Goal: Task Accomplishment & Management: Use online tool/utility

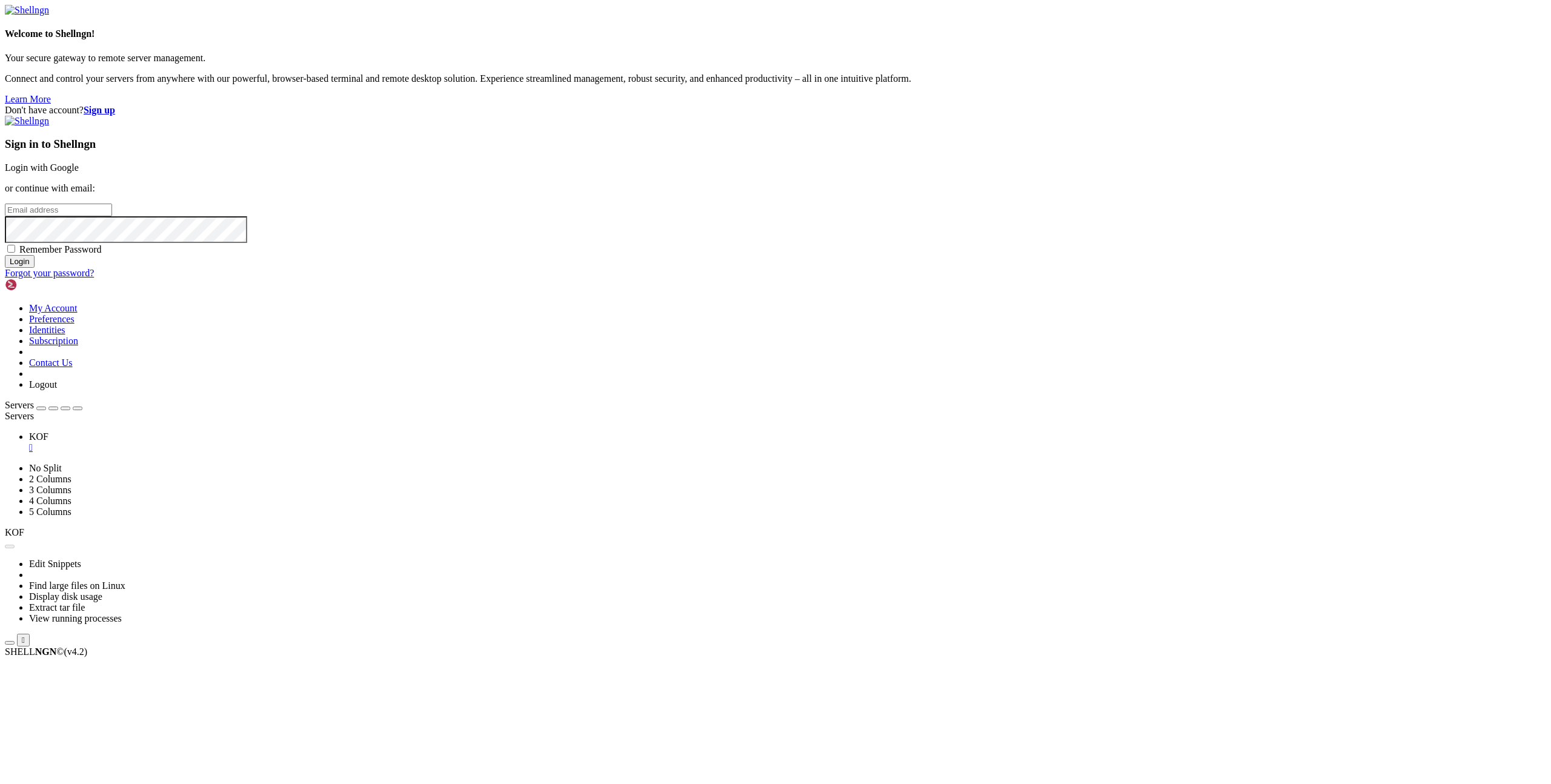
type input "[EMAIL_ADDRESS][DOMAIN_NAME]"
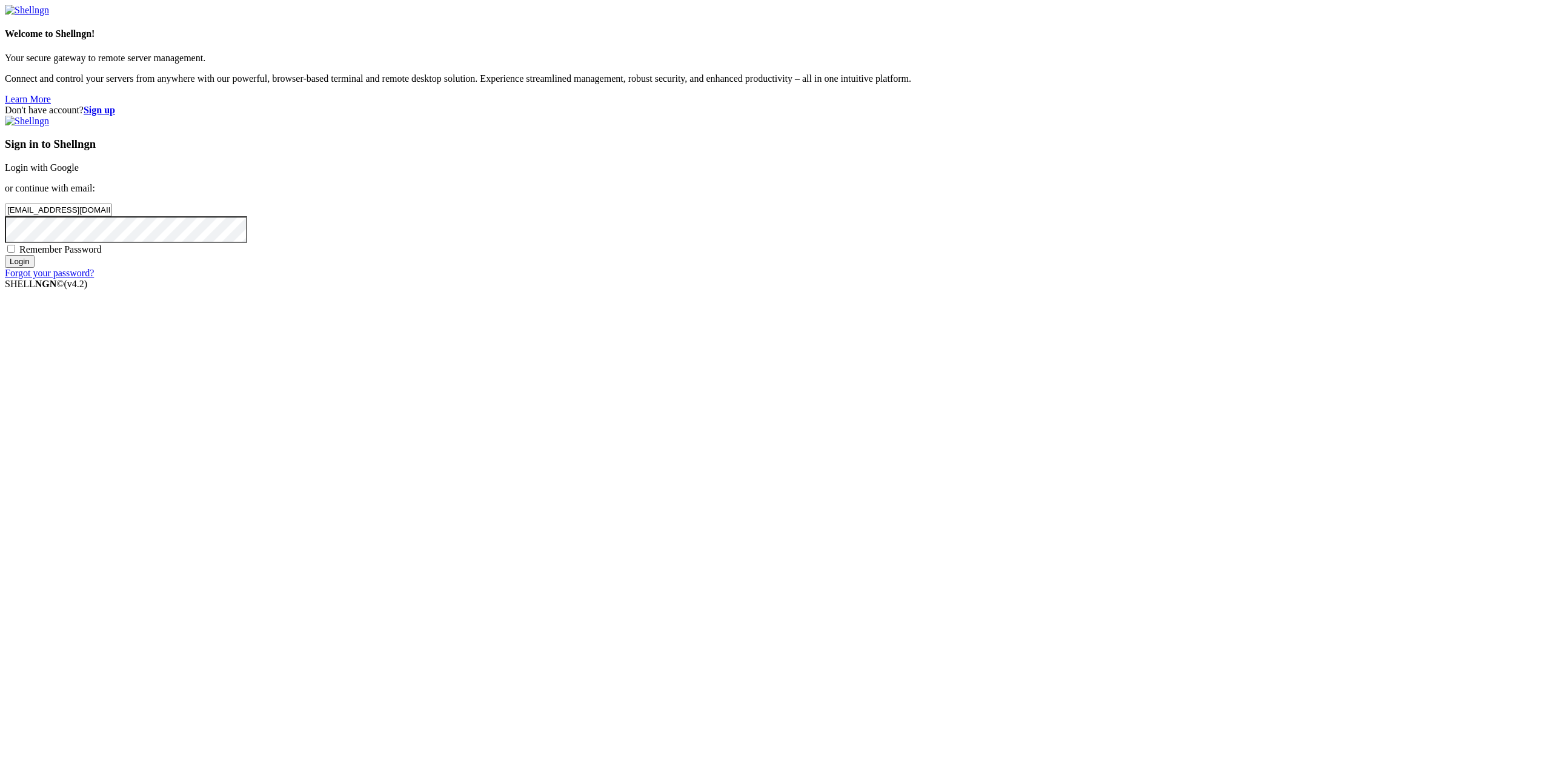
click at [35, 268] on input "Login" at bounding box center [20, 262] width 30 height 13
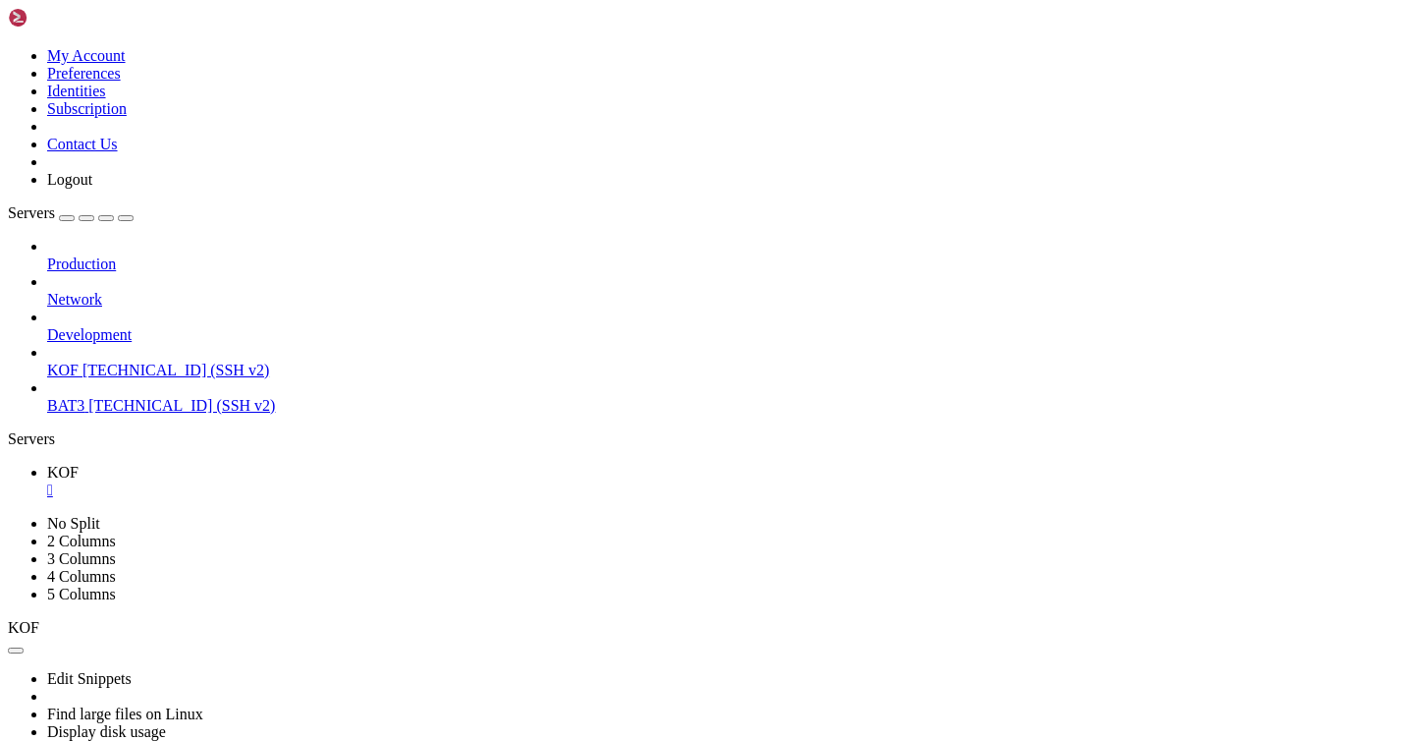
scroll to position [980, 0]
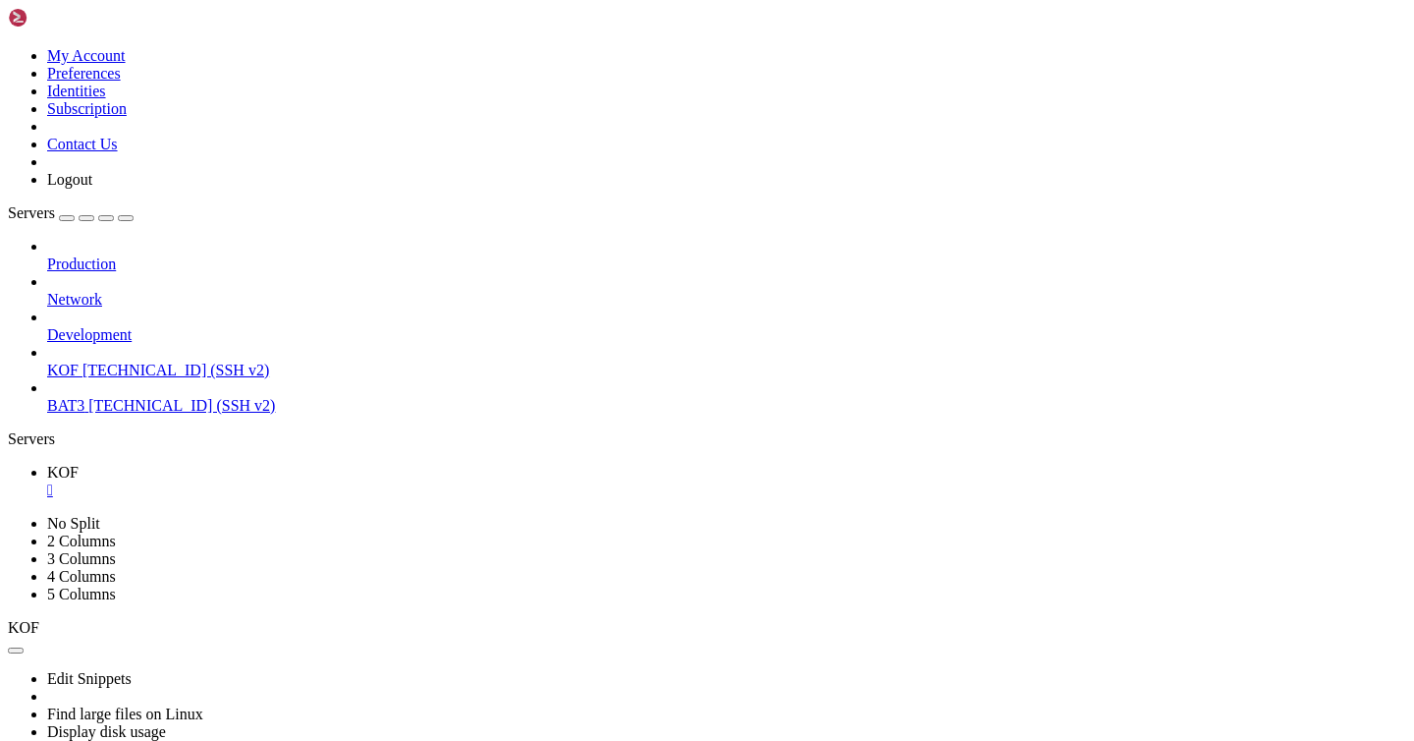
scroll to position [1405, 0]
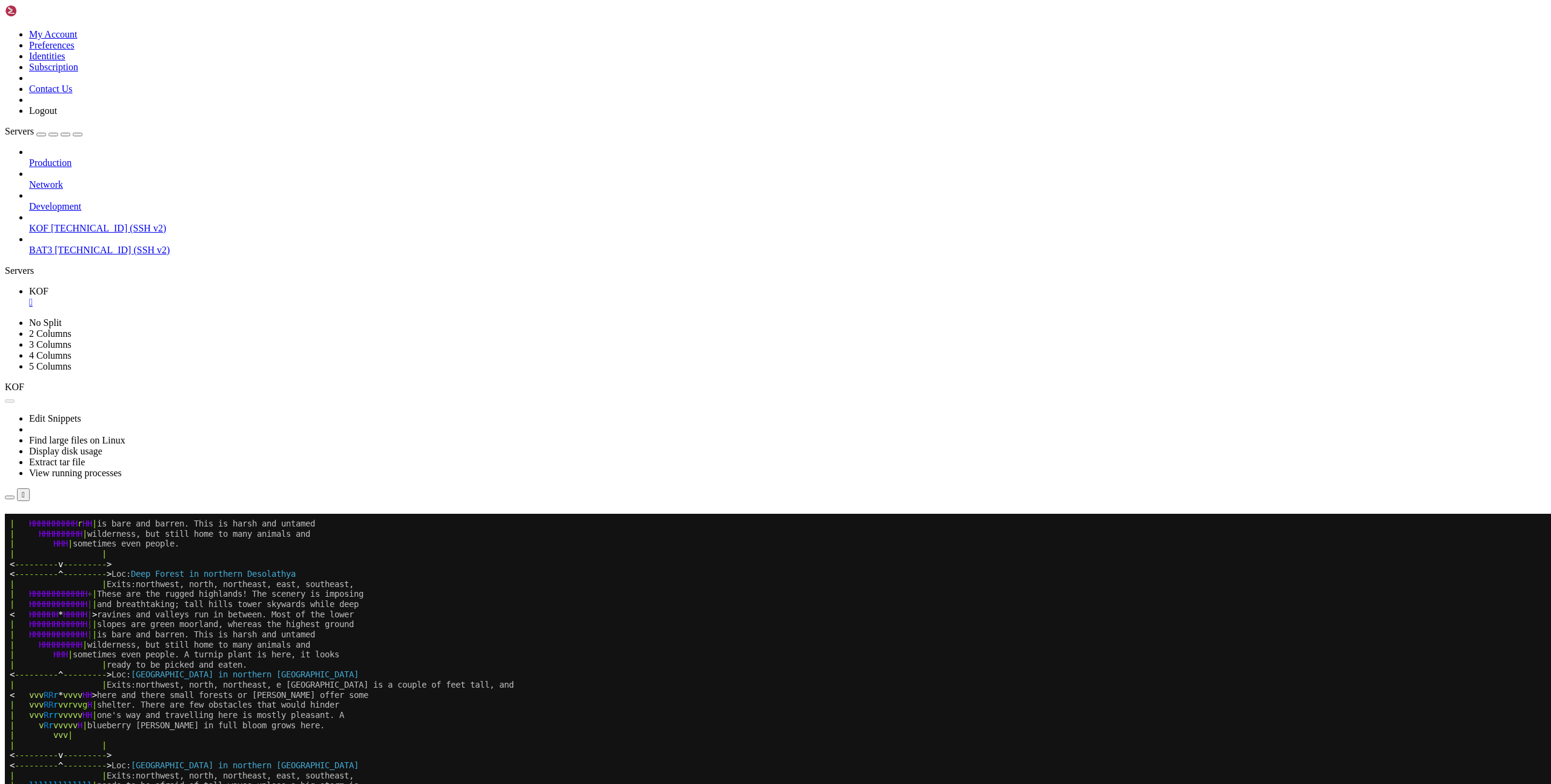
scroll to position [534, 0]
click at [53, 456] on button "Reconnect" at bounding box center [29, 531] width 49 height 13
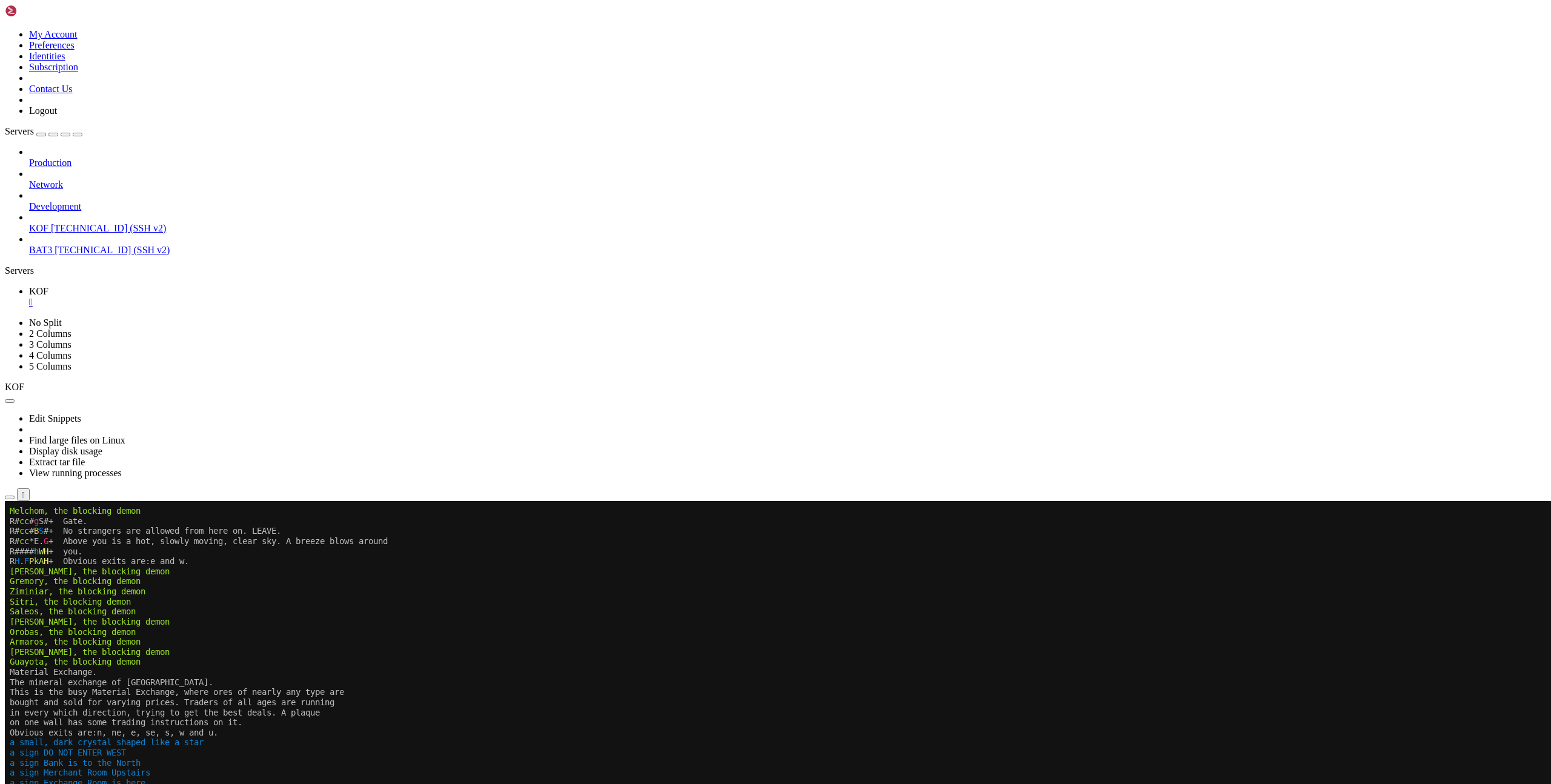
scroll to position [534, 0]
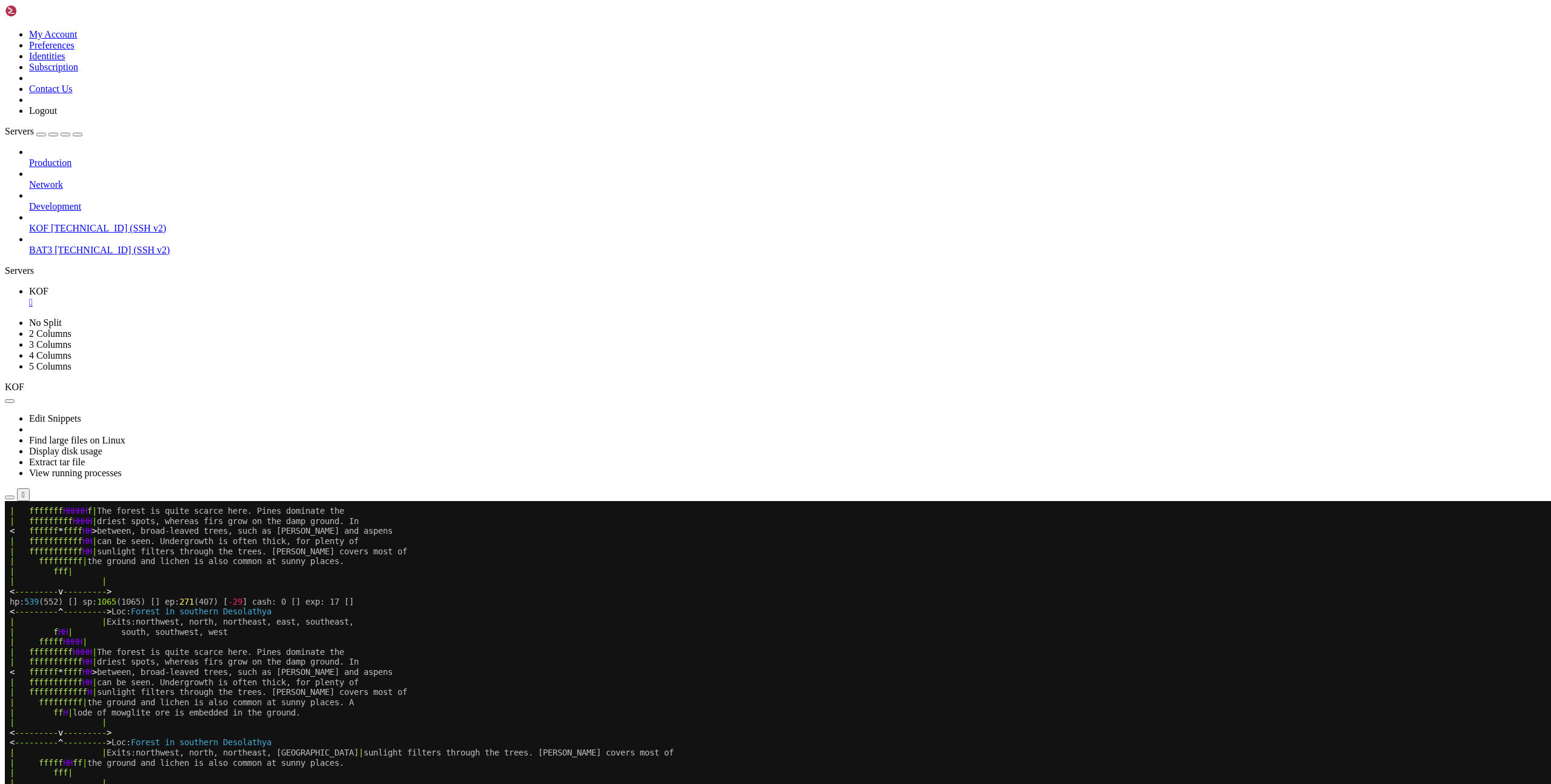
scroll to position [605, 0]
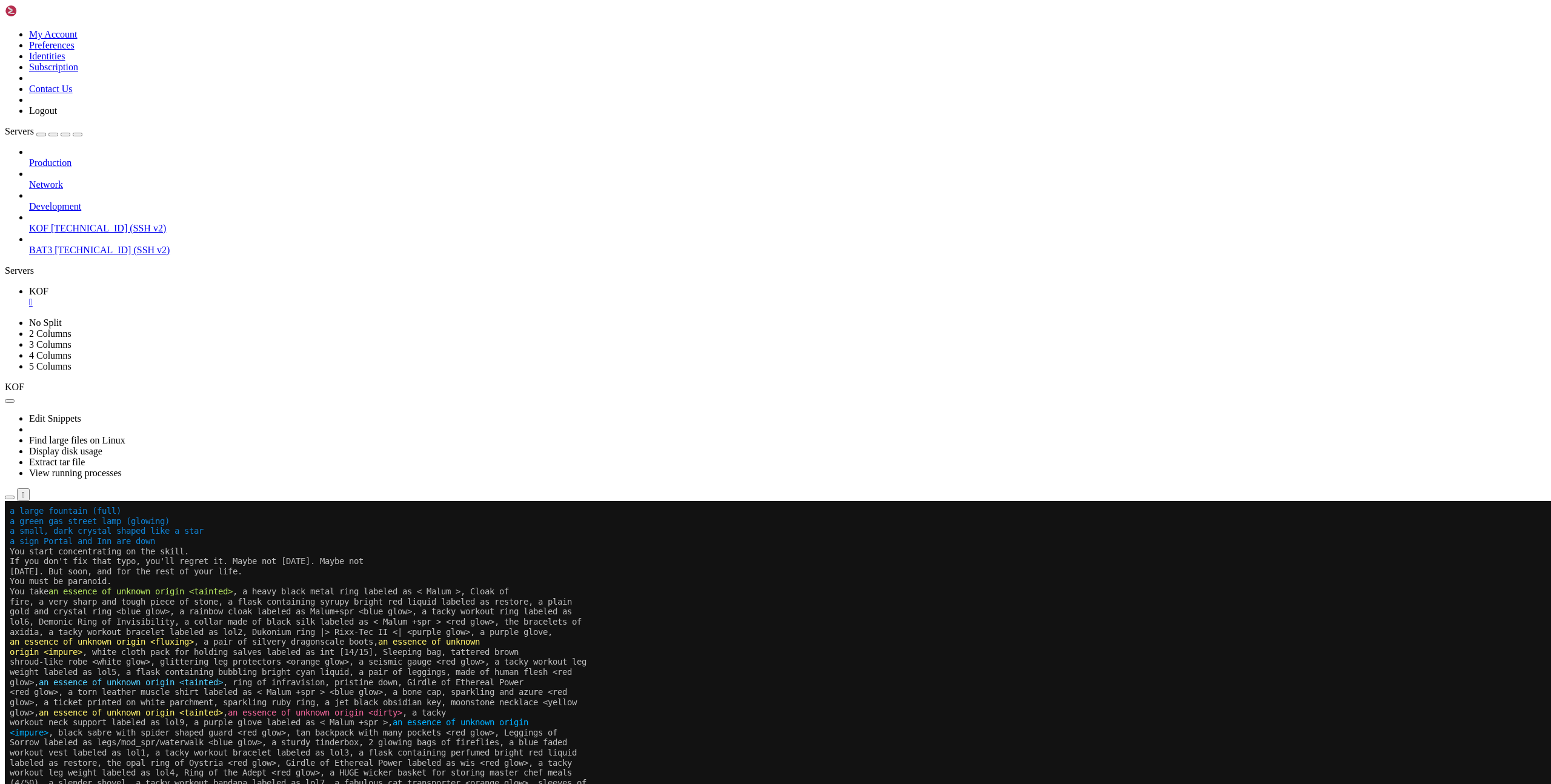
scroll to position [655, 0]
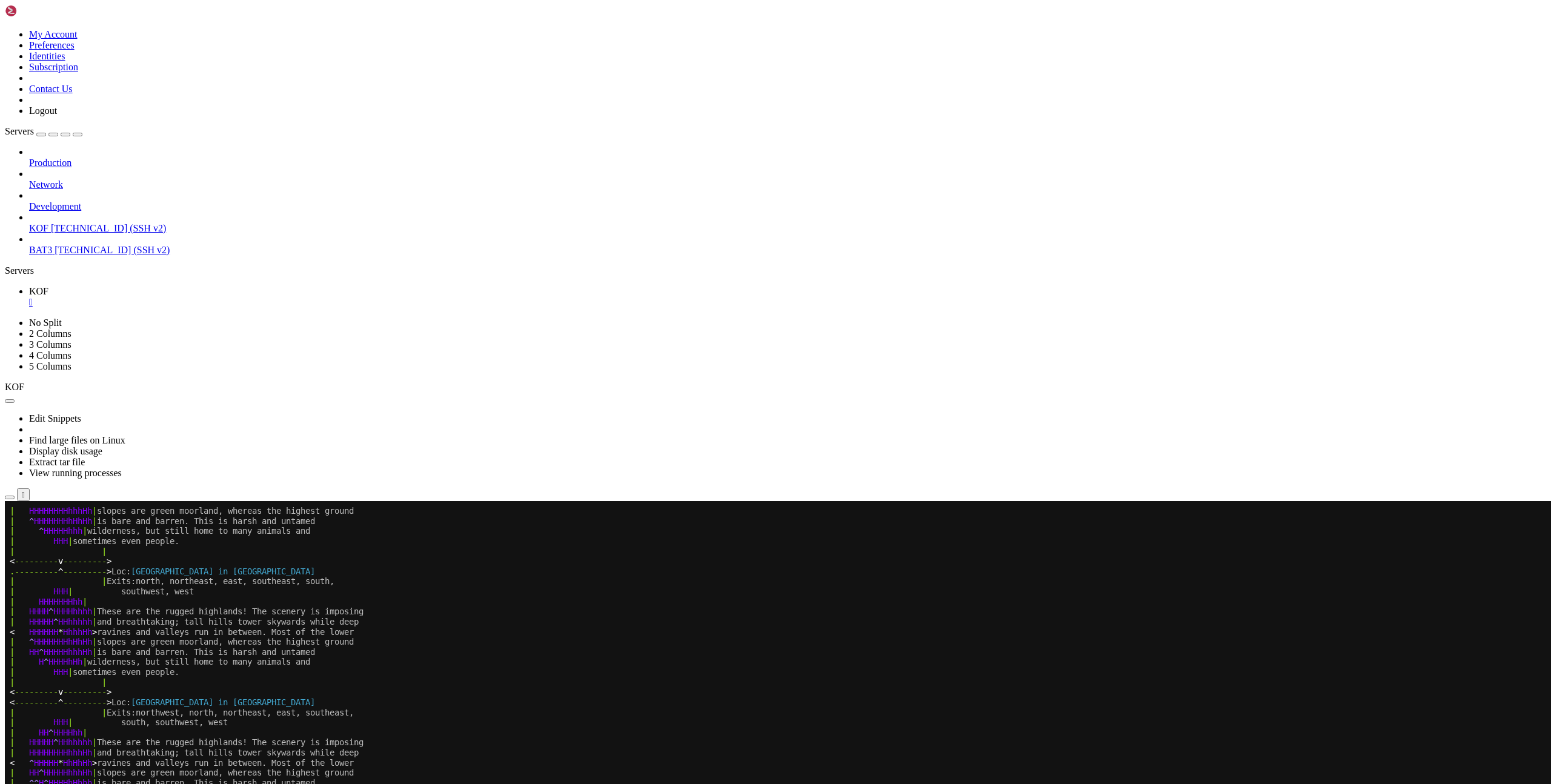
scroll to position [655, 0]
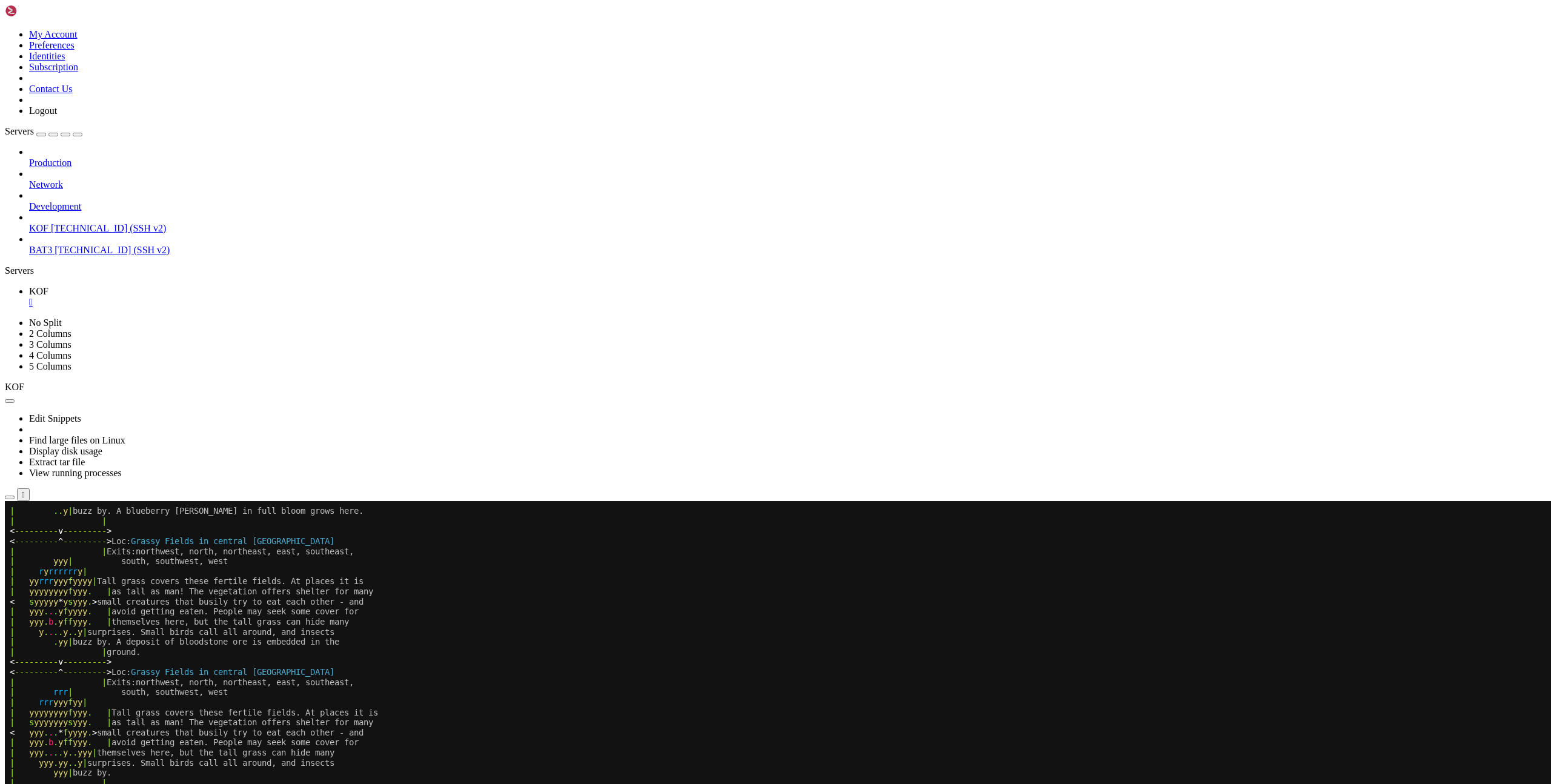
scroll to position [796, 0]
